Goal: Task Accomplishment & Management: Manage account settings

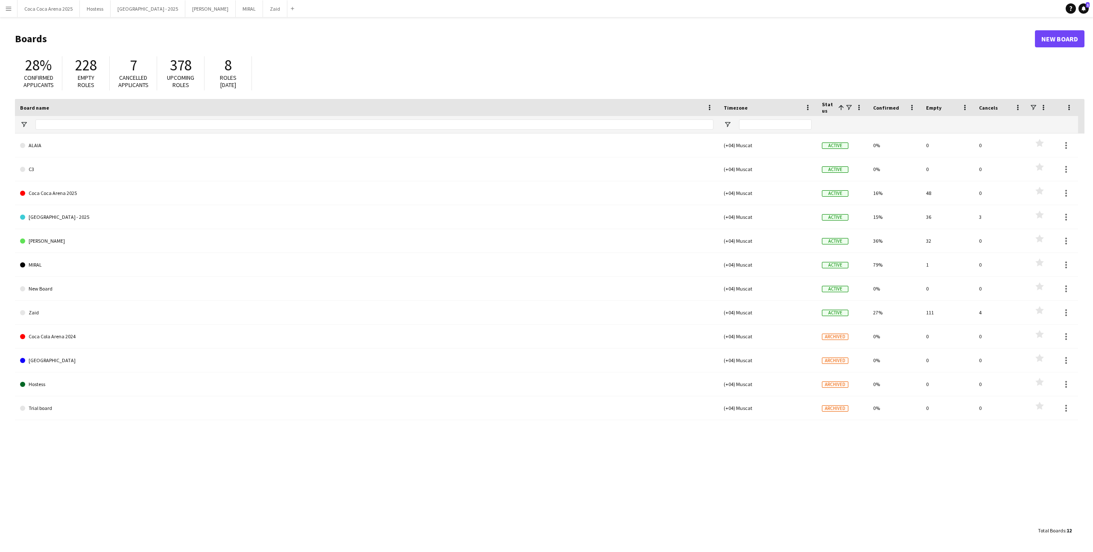
click at [14, 14] on button "Menu" at bounding box center [8, 8] width 17 height 17
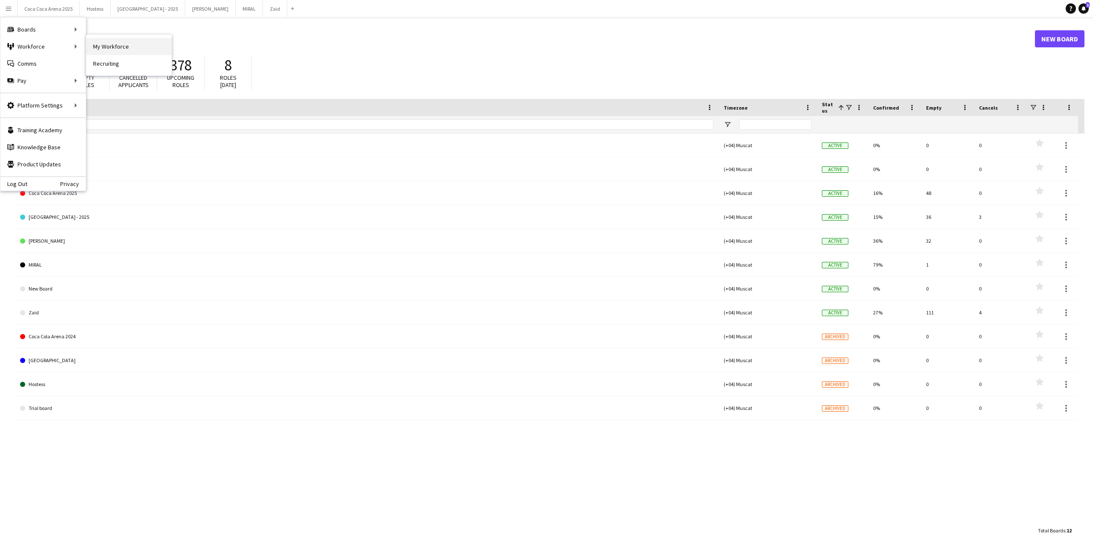
click at [120, 51] on link "My Workforce" at bounding box center [128, 46] width 85 height 17
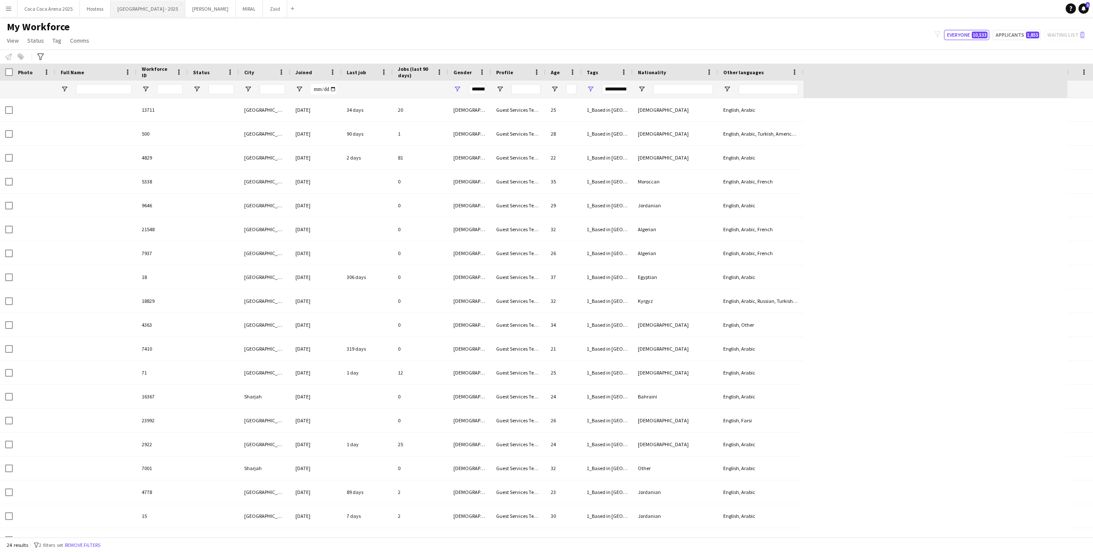
type input "********"
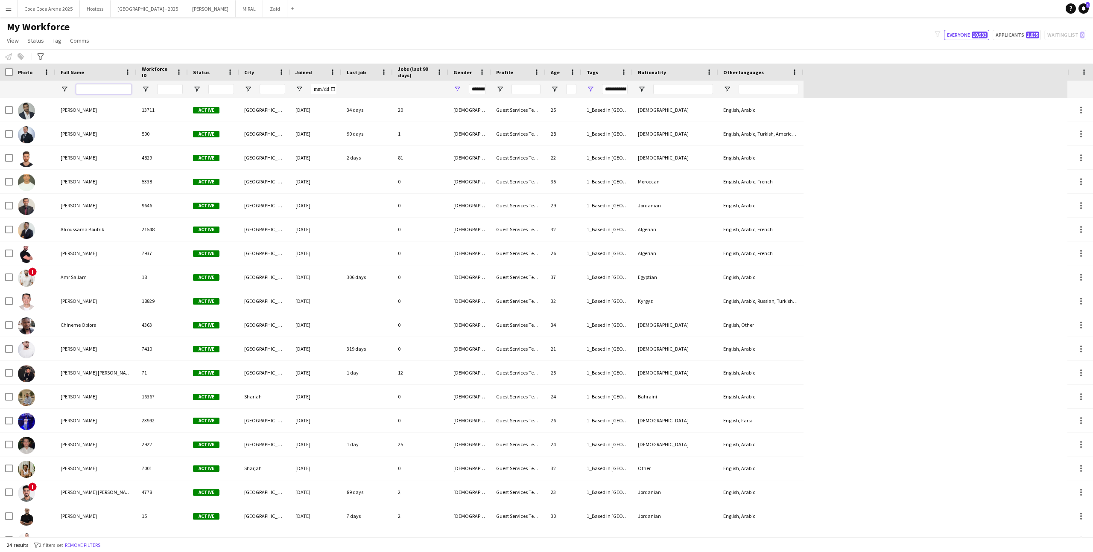
click at [90, 87] on input "Full Name Filter Input" at bounding box center [103, 89] width 55 height 10
click at [100, 548] on button "Remove filters" at bounding box center [82, 545] width 39 height 9
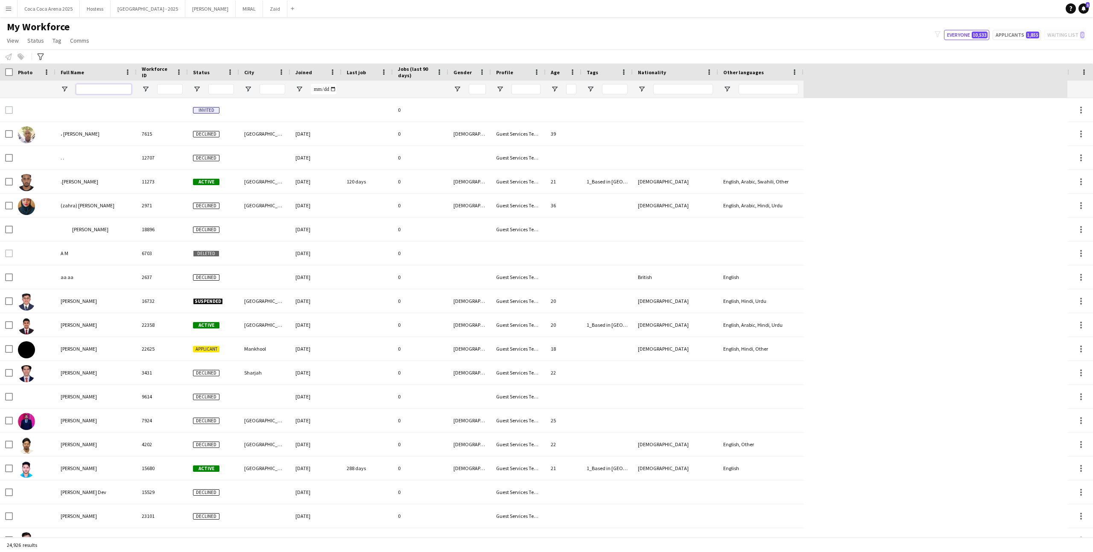
click at [114, 92] on input "Full Name Filter Input" at bounding box center [103, 89] width 55 height 10
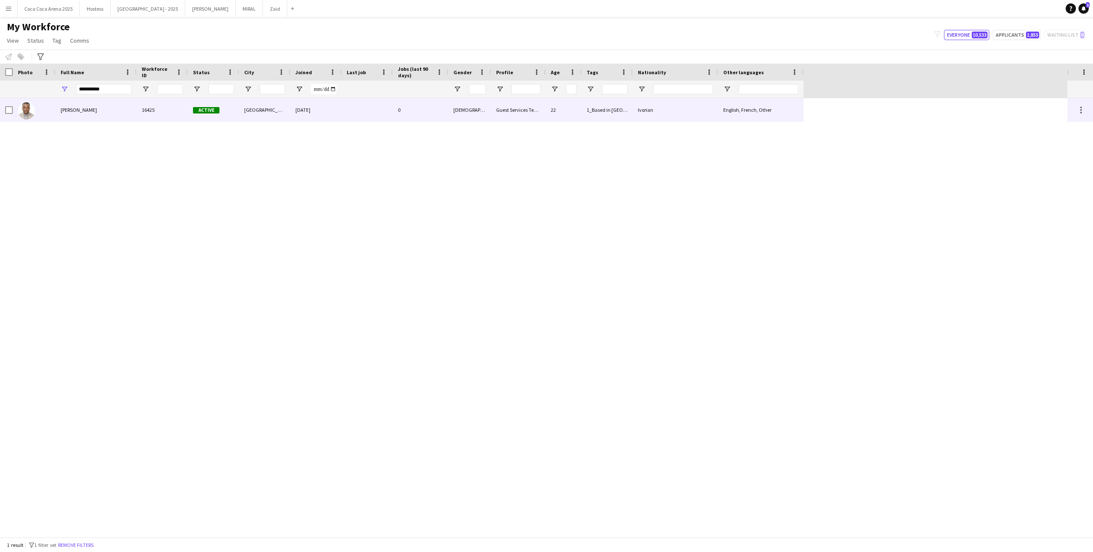
click at [118, 113] on div "[PERSON_NAME]" at bounding box center [95, 109] width 81 height 23
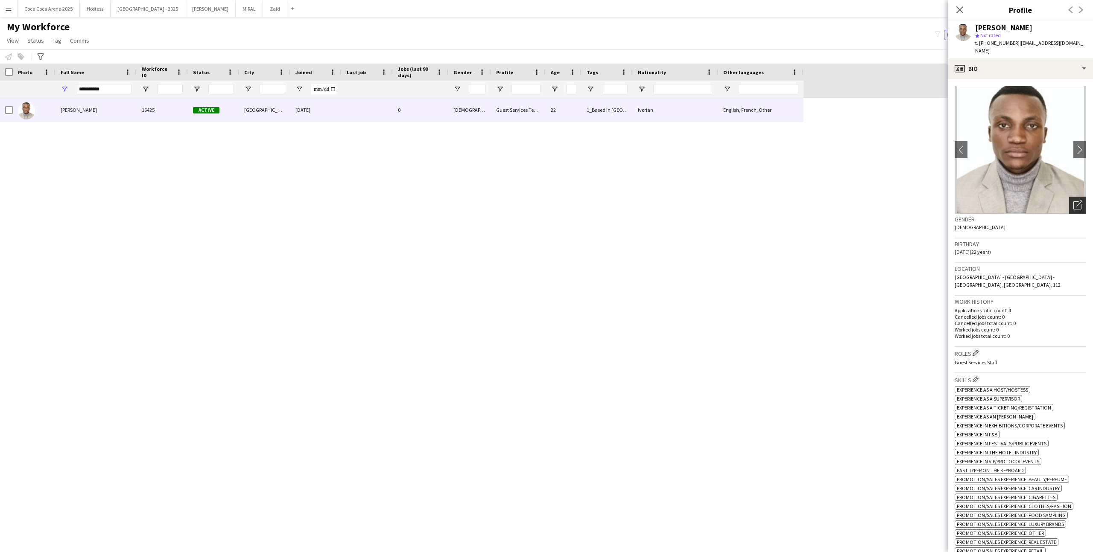
click at [1073, 201] on icon "Open photos pop-in" at bounding box center [1077, 205] width 9 height 9
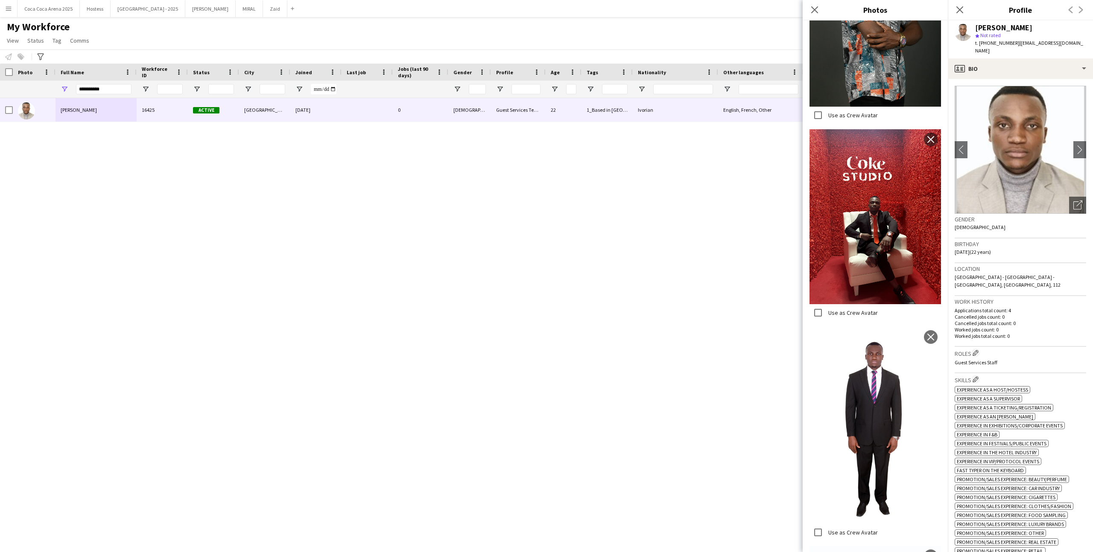
scroll to position [653, 0]
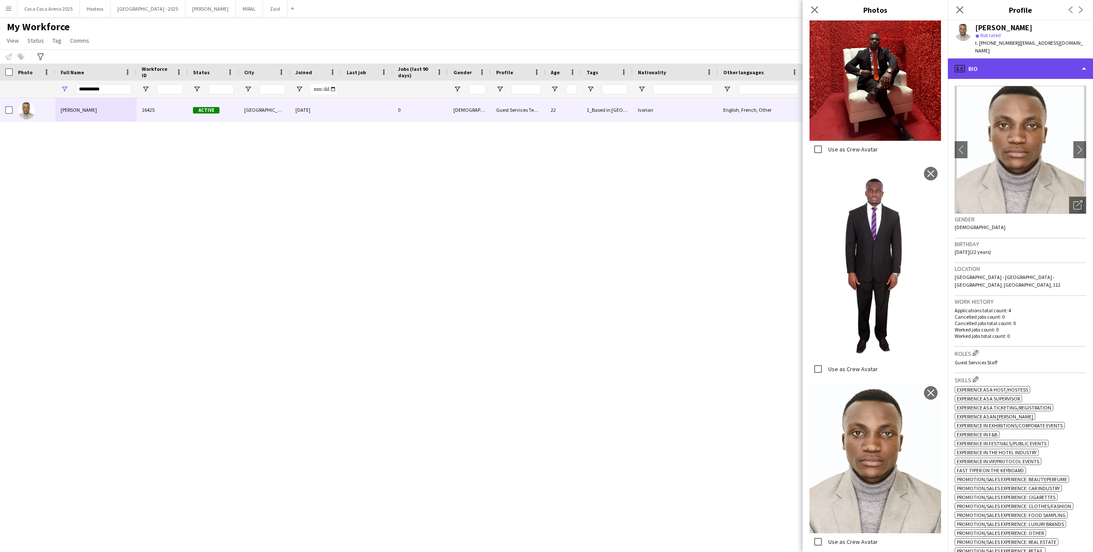
click at [1019, 58] on div "profile Bio" at bounding box center [1019, 68] width 145 height 20
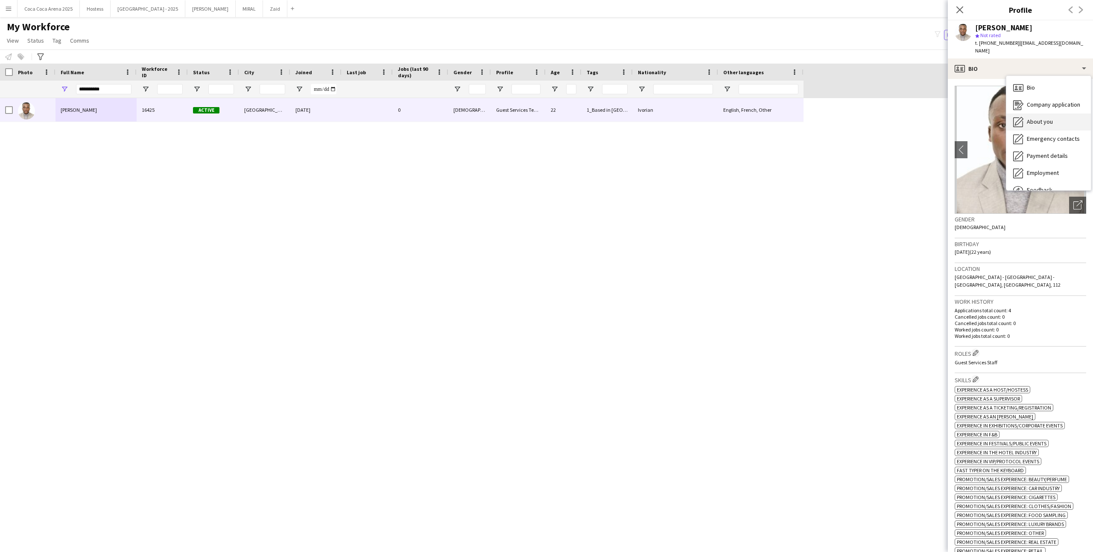
click at [1038, 118] on span "About you" at bounding box center [1039, 122] width 26 height 8
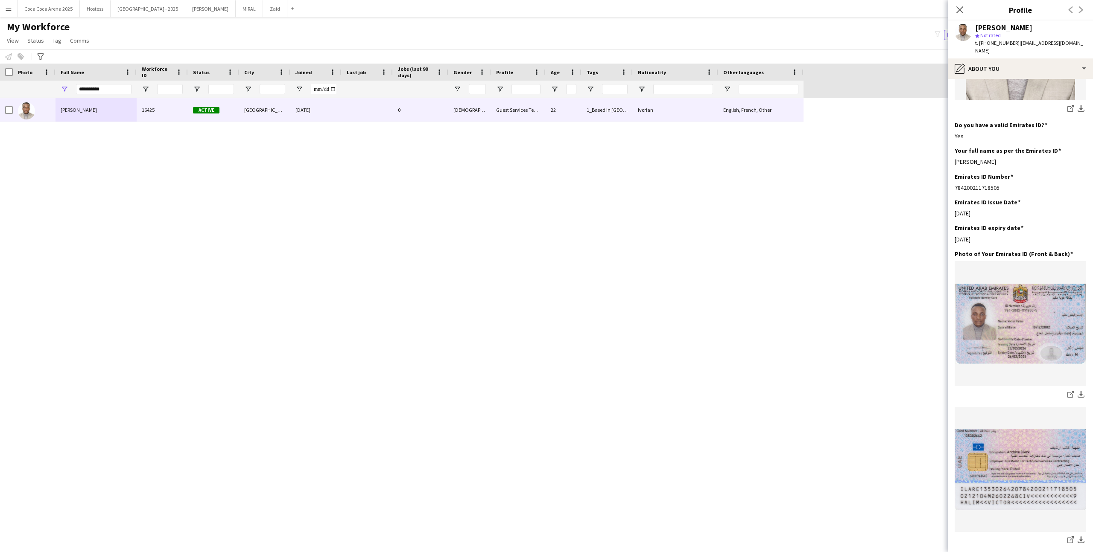
scroll to position [55, 0]
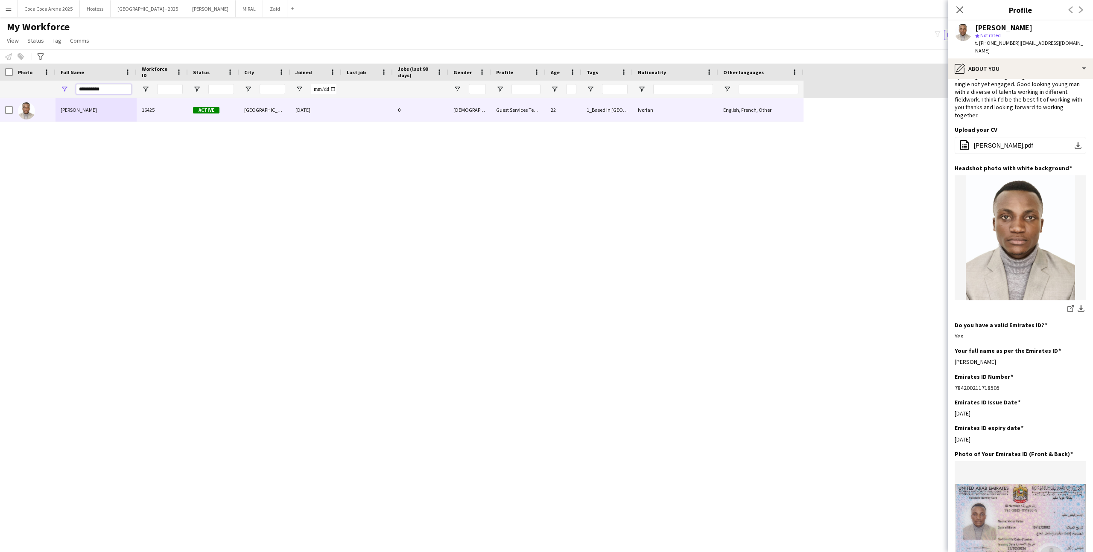
click at [123, 90] on input "**********" at bounding box center [103, 89] width 55 height 10
paste input "**********"
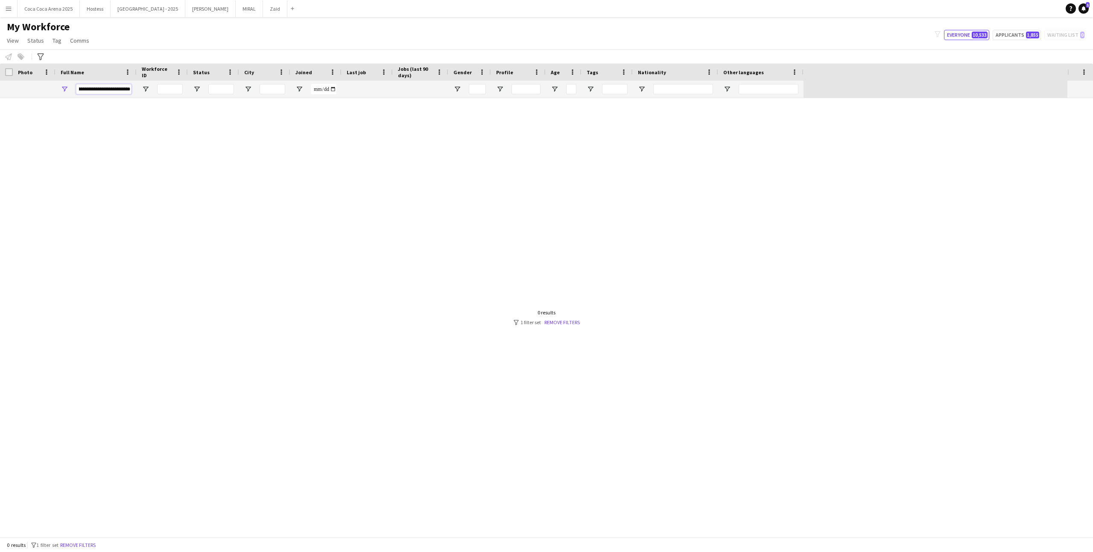
click at [92, 90] on input "**********" at bounding box center [103, 89] width 55 height 10
type input "**********"
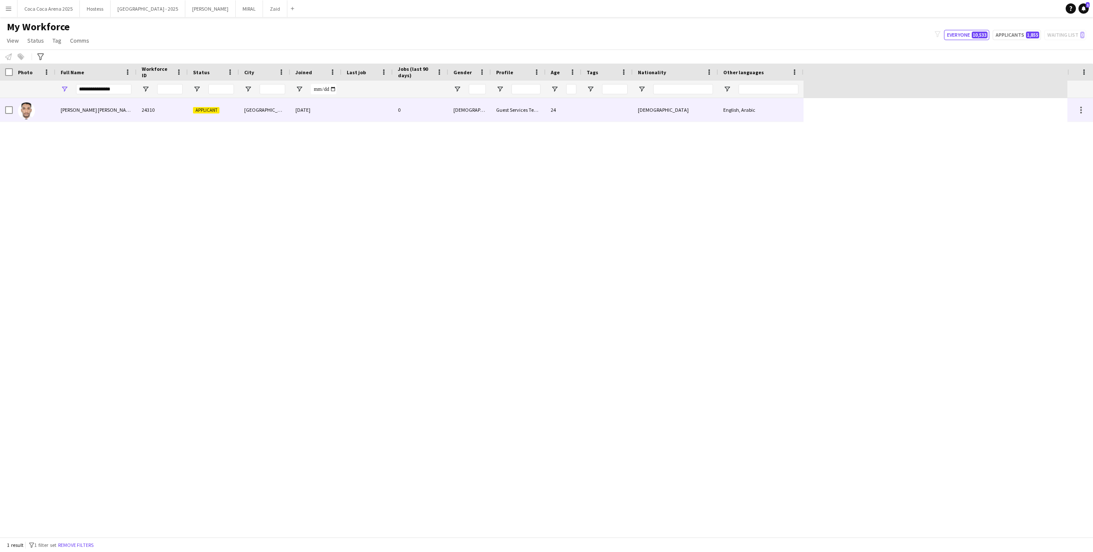
click at [148, 113] on div "24310" at bounding box center [162, 109] width 51 height 23
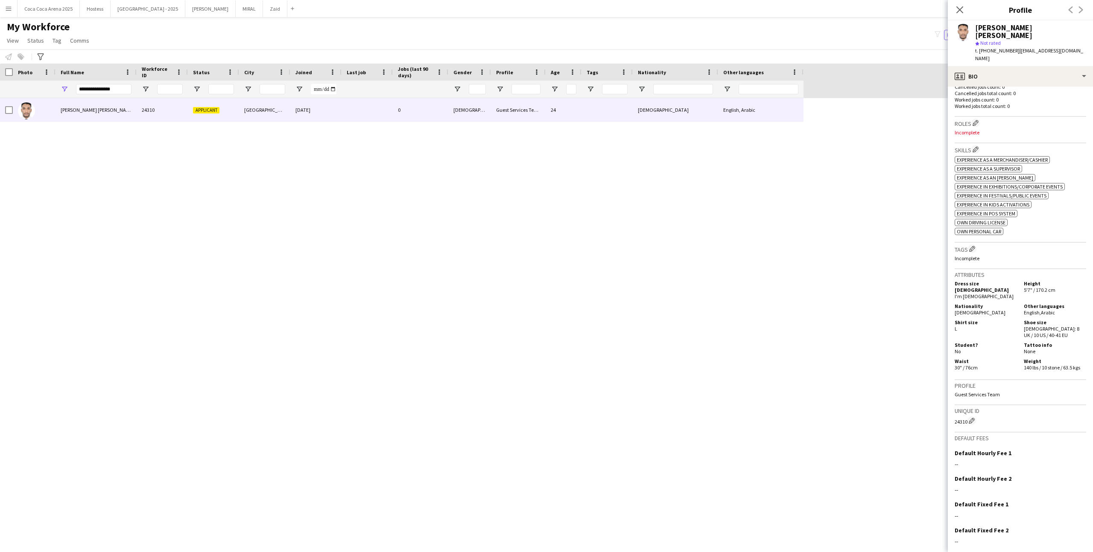
scroll to position [239, 0]
drag, startPoint x: 952, startPoint y: 392, endPoint x: 971, endPoint y: 396, distance: 19.6
click at [971, 396] on app-crew-profile-bio "chevron-left chevron-right Open photos pop-in Gender [DEMOGRAPHIC_DATA] Birthda…" at bounding box center [1019, 320] width 145 height 466
copy div "24310"
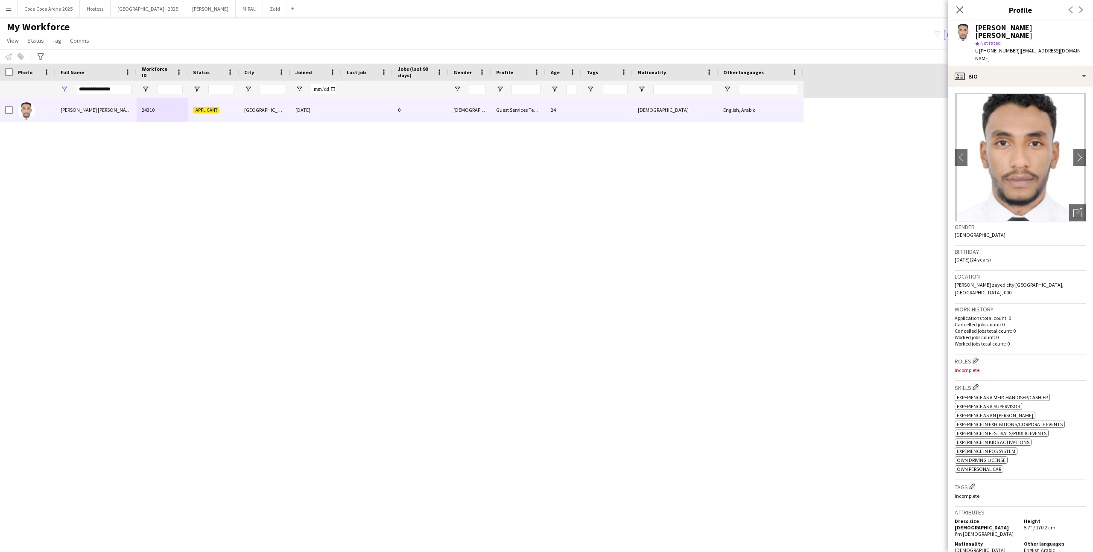
click at [118, 94] on div "**********" at bounding box center [103, 89] width 55 height 10
click at [117, 90] on input "**********" at bounding box center [103, 89] width 55 height 10
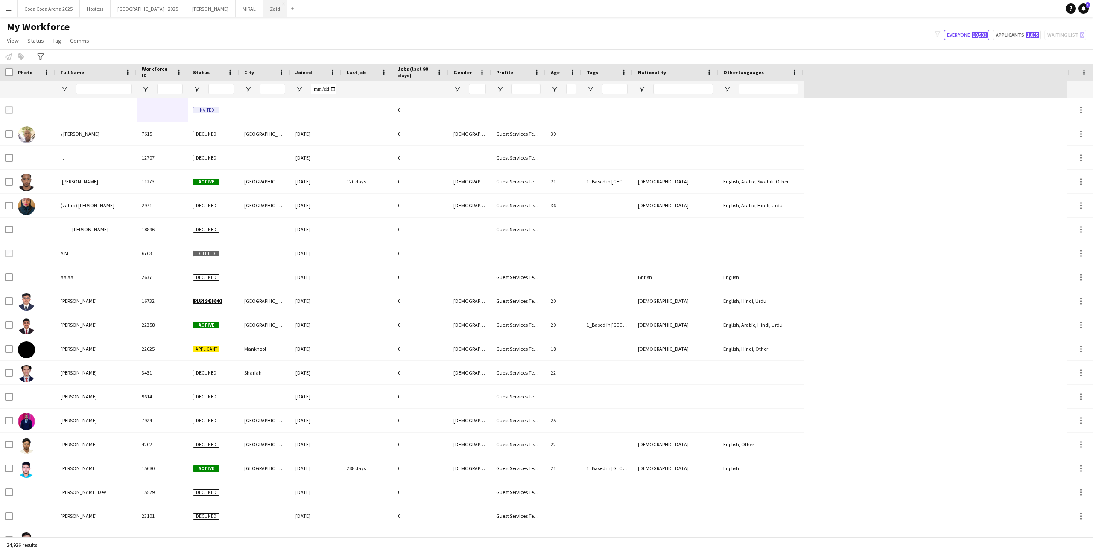
click at [263, 10] on button "Zaid Close" at bounding box center [275, 8] width 24 height 17
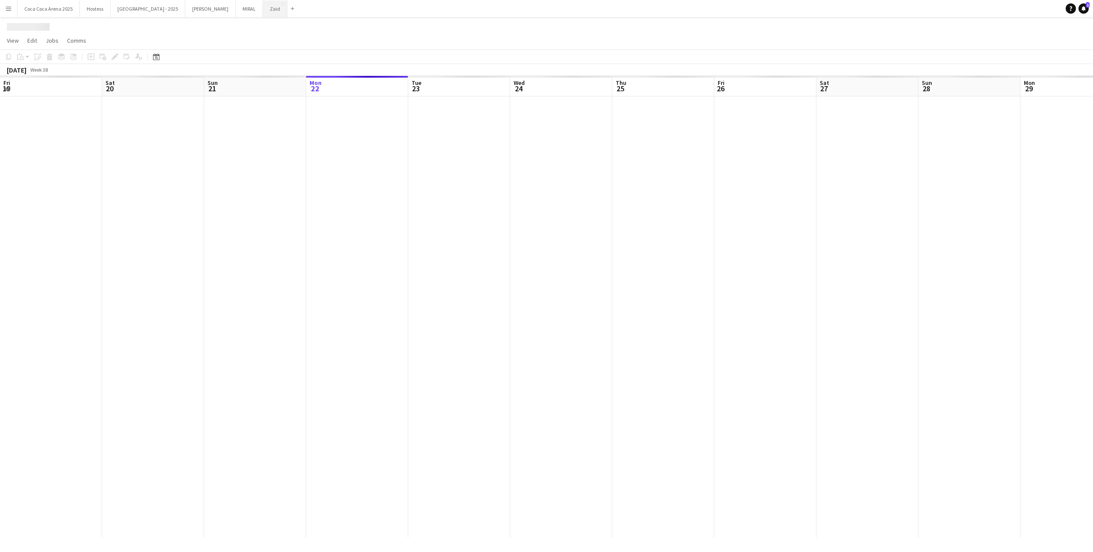
scroll to position [0, 204]
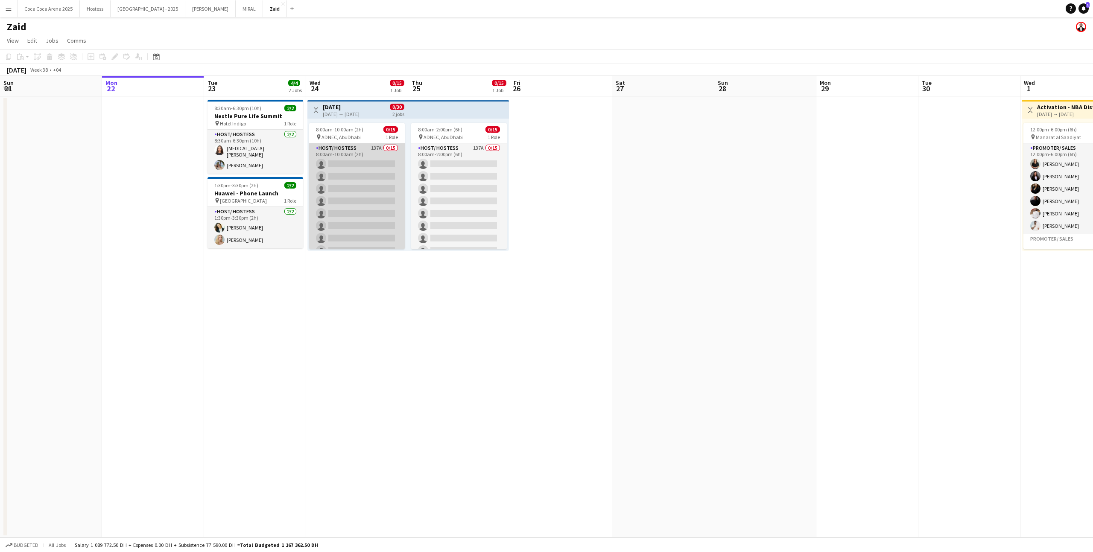
click at [347, 179] on app-card-role "Host/ Hostess 137A 0/15 8:00am-10:00am (2h) single-neutral-actions single-neutr…" at bounding box center [357, 244] width 96 height 202
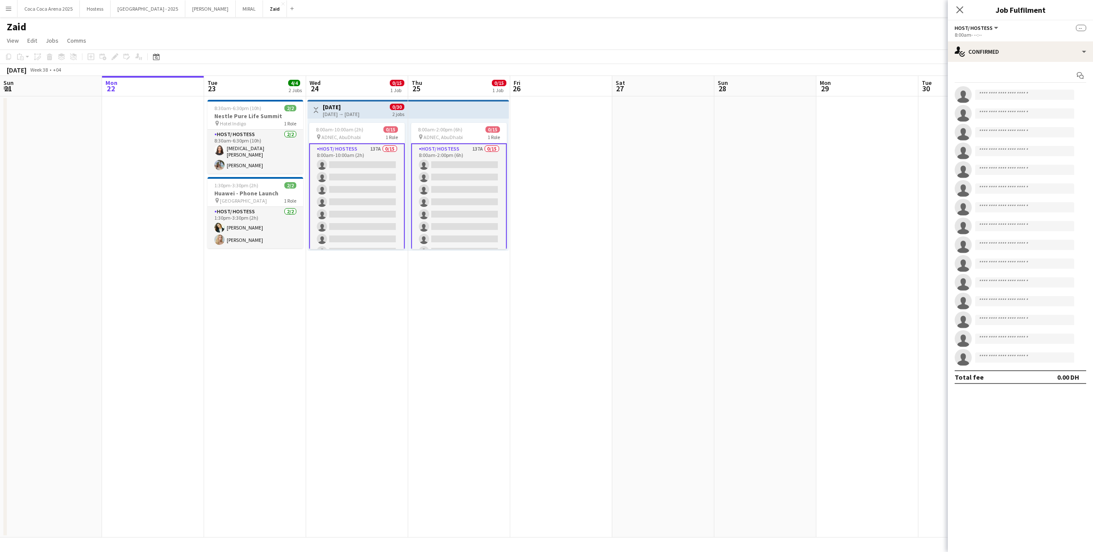
click at [359, 111] on div "[DATE] → [DATE]" at bounding box center [341, 114] width 37 height 6
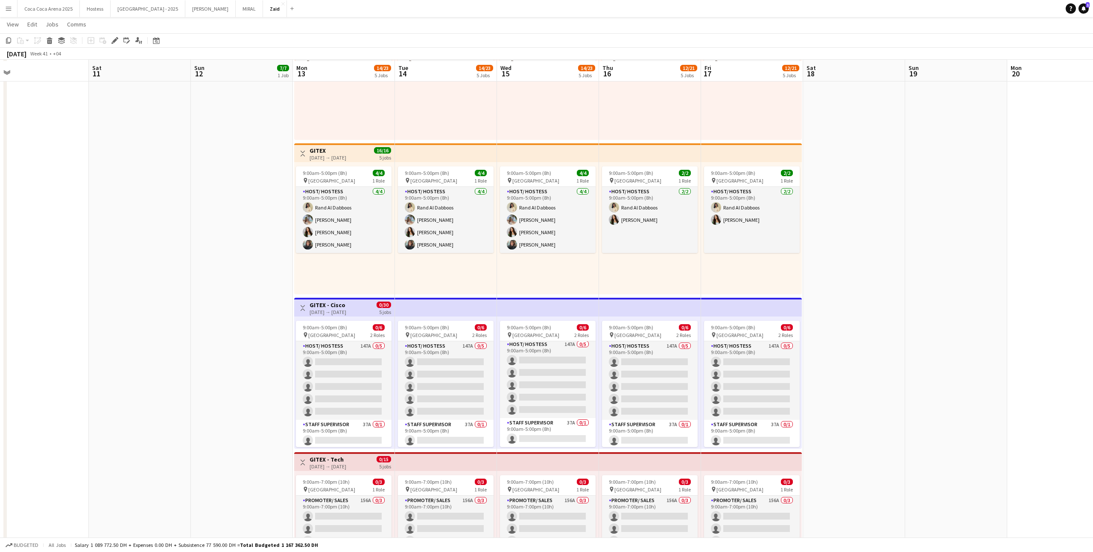
scroll to position [264, 0]
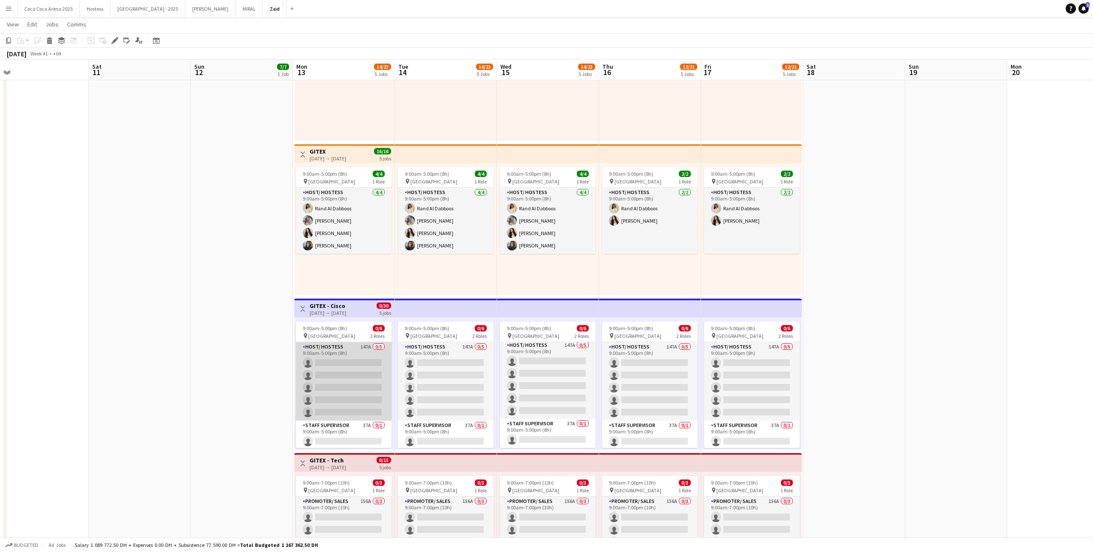
click at [366, 364] on app-card-role "Host/ Hostess 147A 0/5 9:00am-5:00pm (8h) single-neutral-actions single-neutral…" at bounding box center [344, 381] width 96 height 79
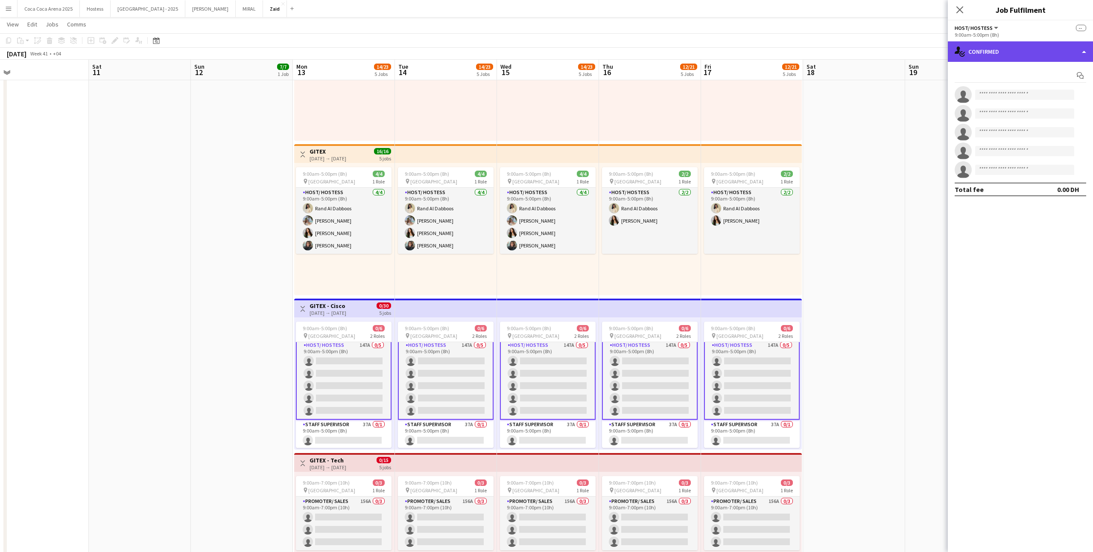
click at [1029, 55] on div "single-neutral-actions-check-2 Confirmed" at bounding box center [1019, 51] width 145 height 20
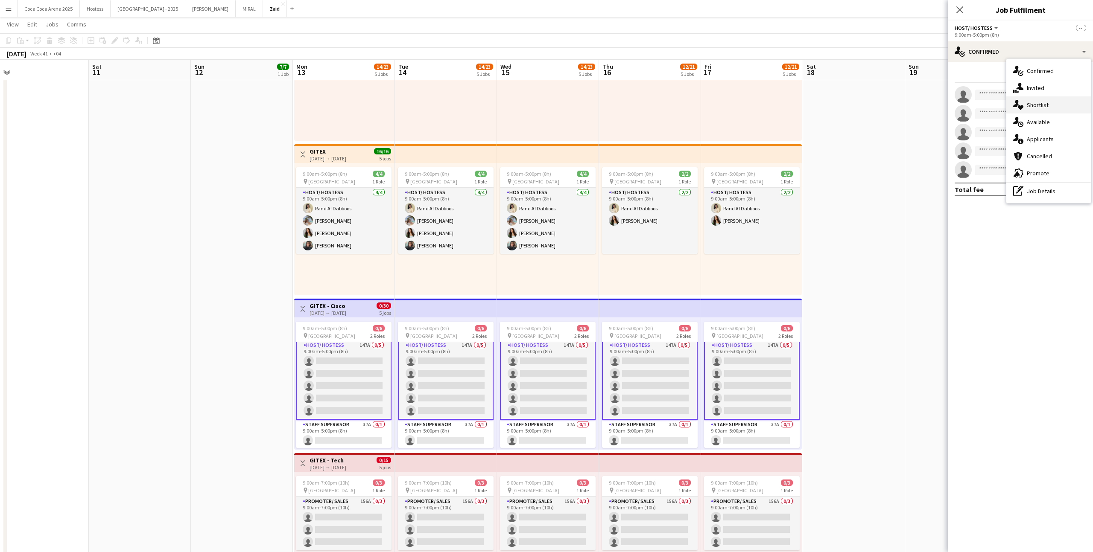
click at [1055, 108] on div "single-neutral-actions-heart Shortlist" at bounding box center [1048, 104] width 85 height 17
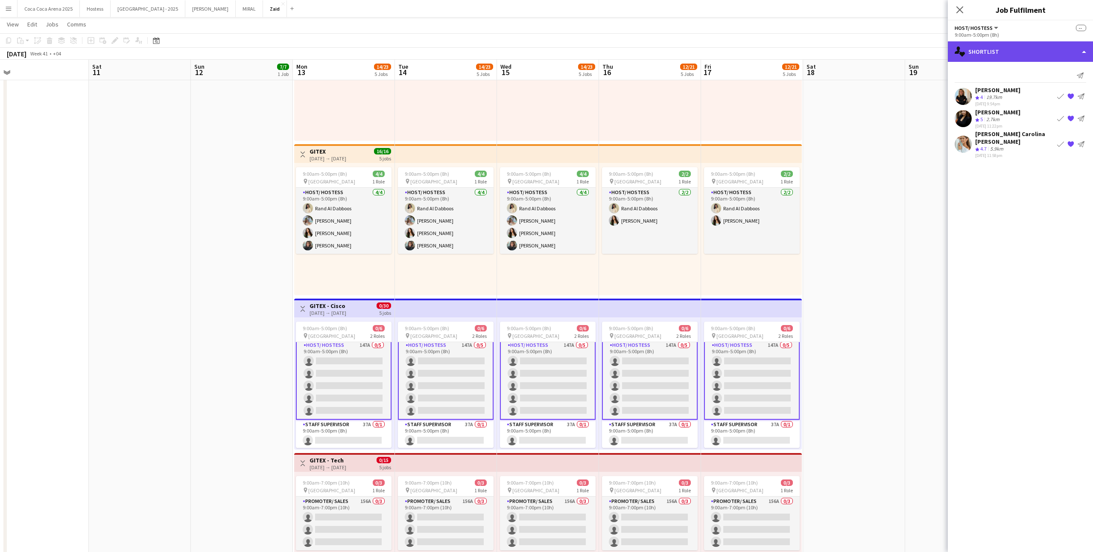
click at [1003, 57] on div "single-neutral-actions-heart Shortlist" at bounding box center [1019, 51] width 145 height 20
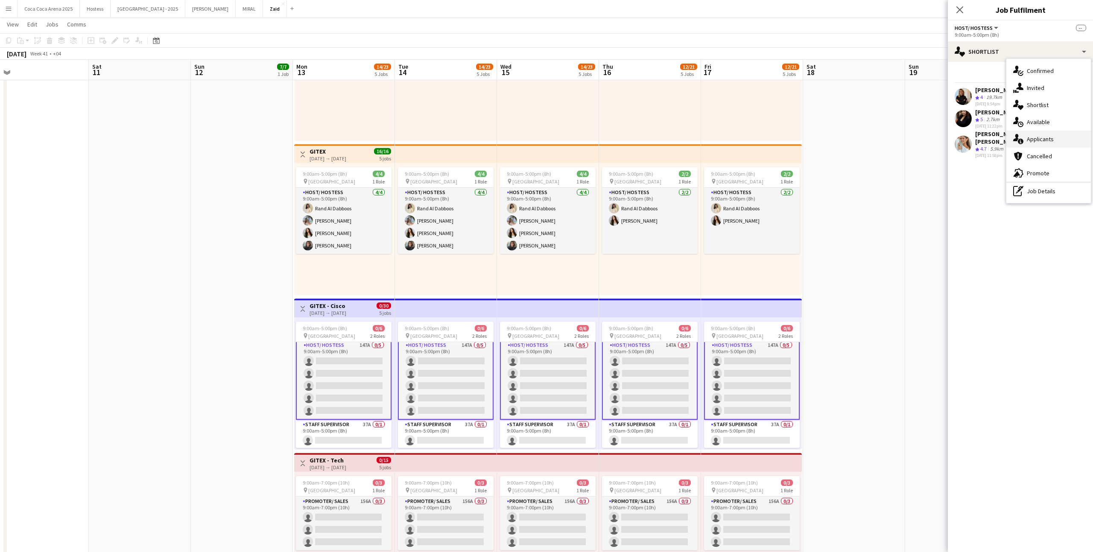
click at [1059, 145] on div "single-neutral-actions-information Applicants" at bounding box center [1048, 139] width 85 height 17
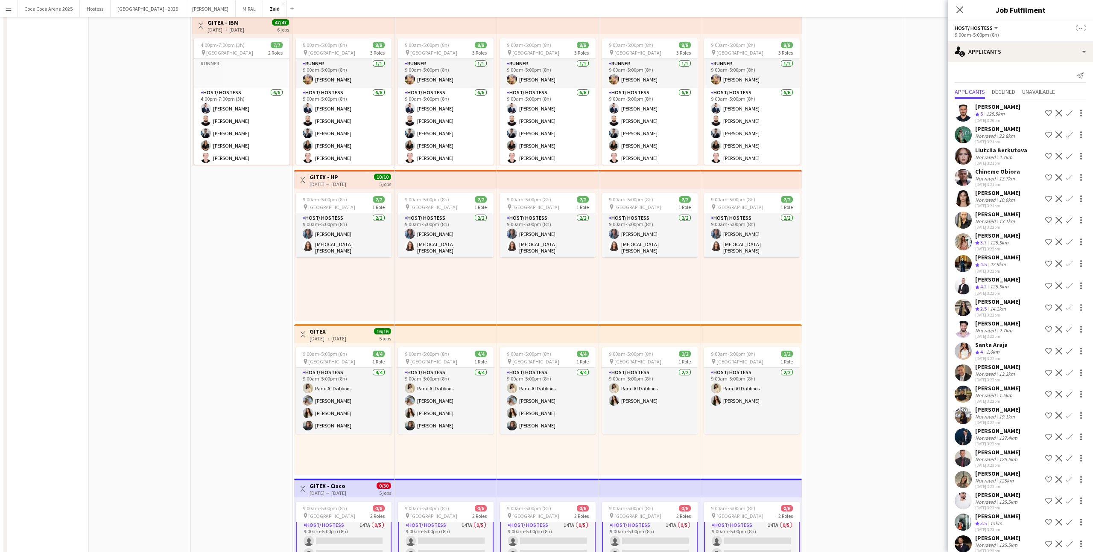
scroll to position [0, 0]
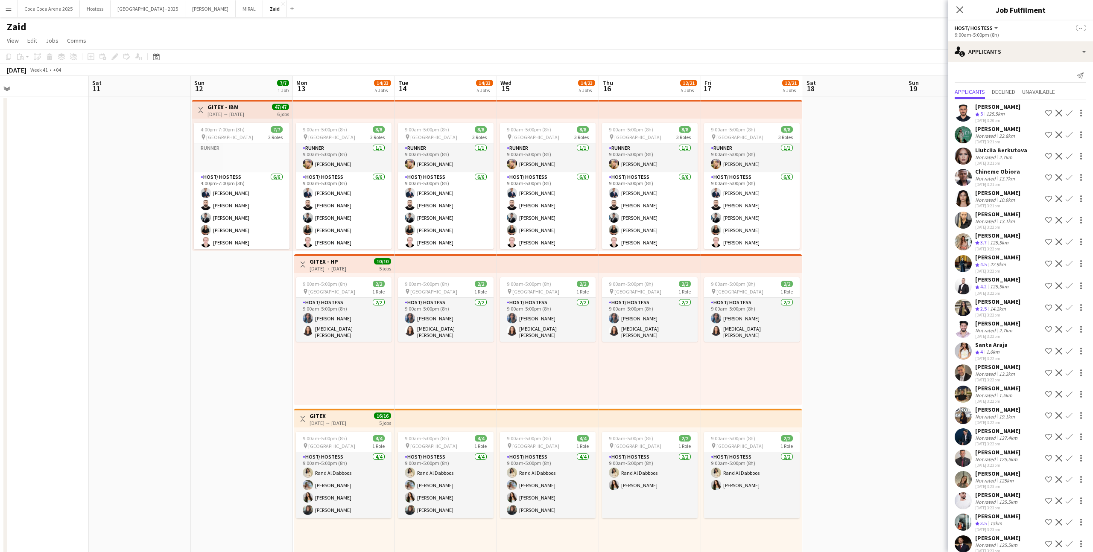
click at [853, 301] on app-date-cell at bounding box center [854, 484] width 102 height 776
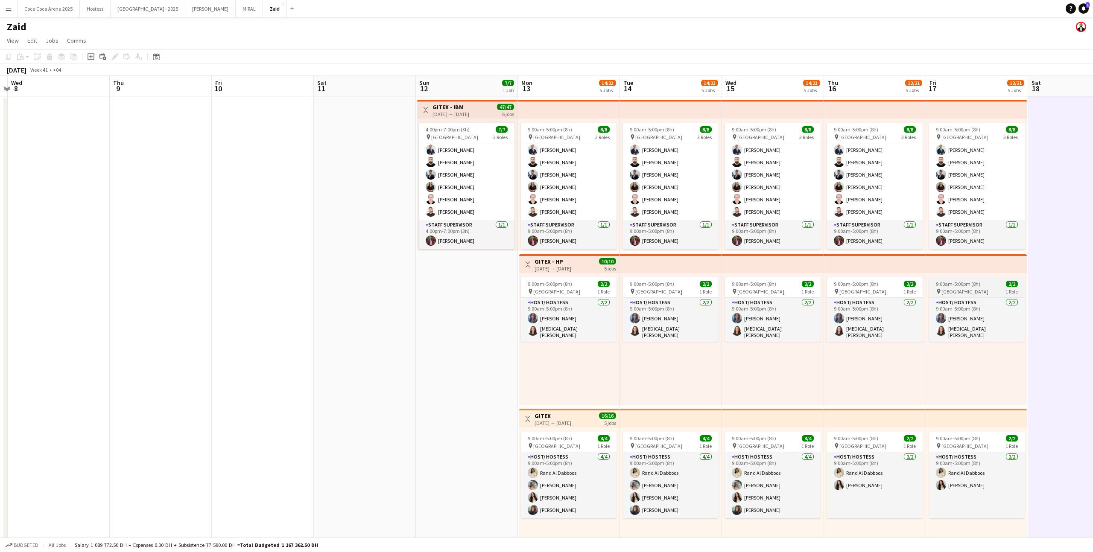
scroll to position [0, 227]
